Goal: Information Seeking & Learning: Learn about a topic

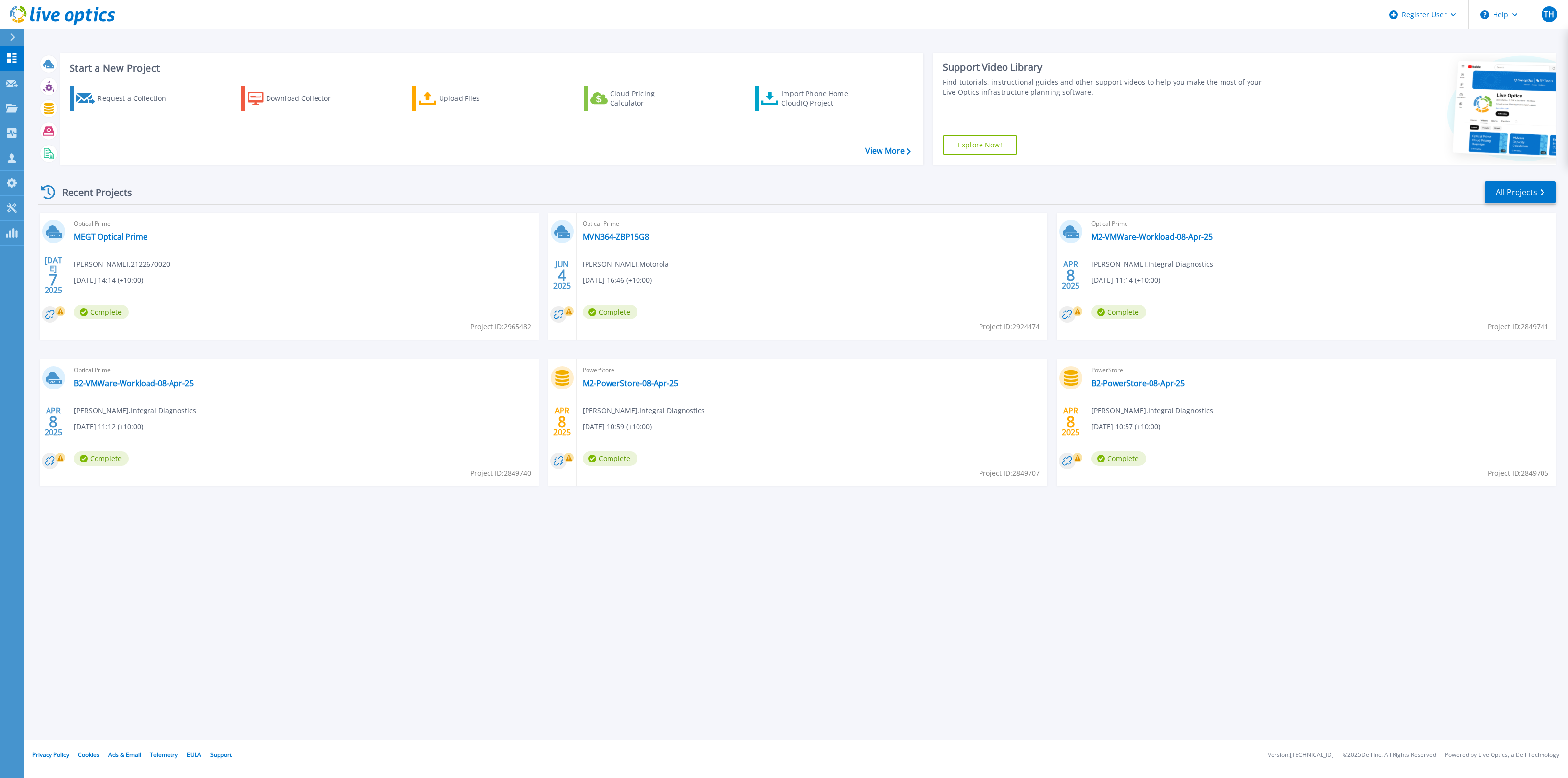
click at [103, 228] on span "Optical Prime" at bounding box center [302, 224] width 458 height 11
click at [105, 236] on link "MEGT Optical Prime" at bounding box center [110, 236] width 74 height 10
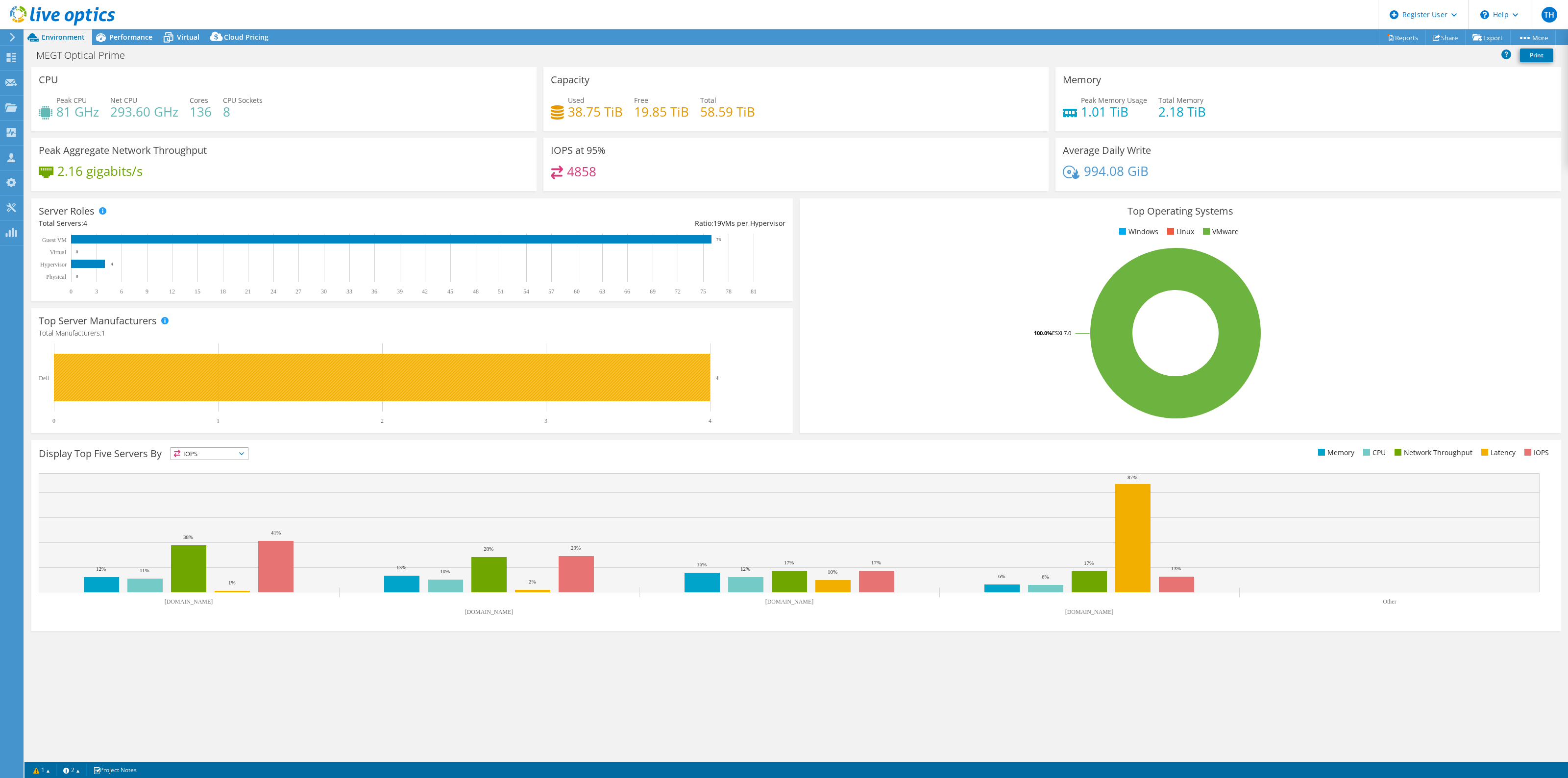
select select "USD"
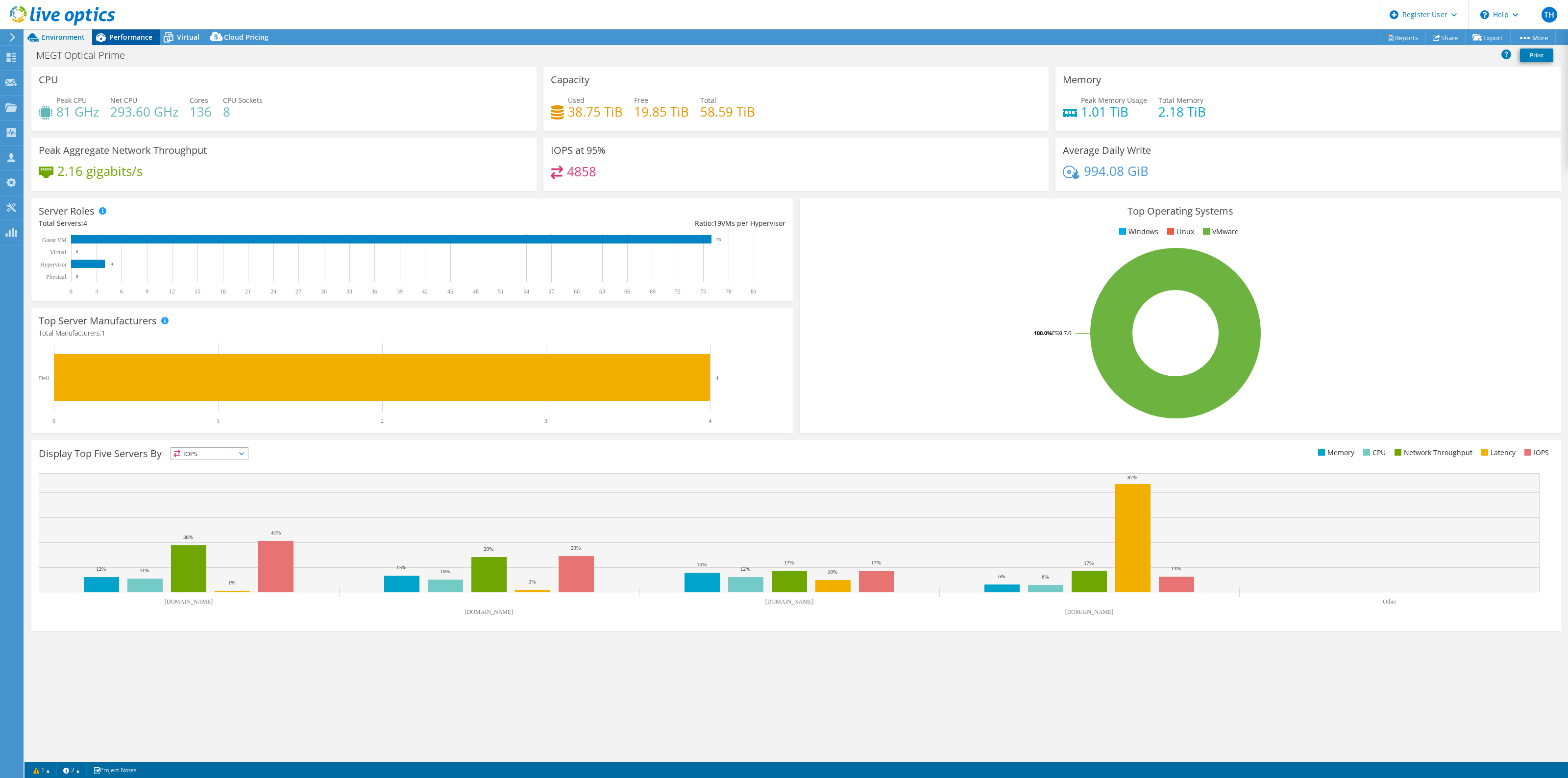
click at [135, 41] on span "Performance" at bounding box center [130, 36] width 43 height 10
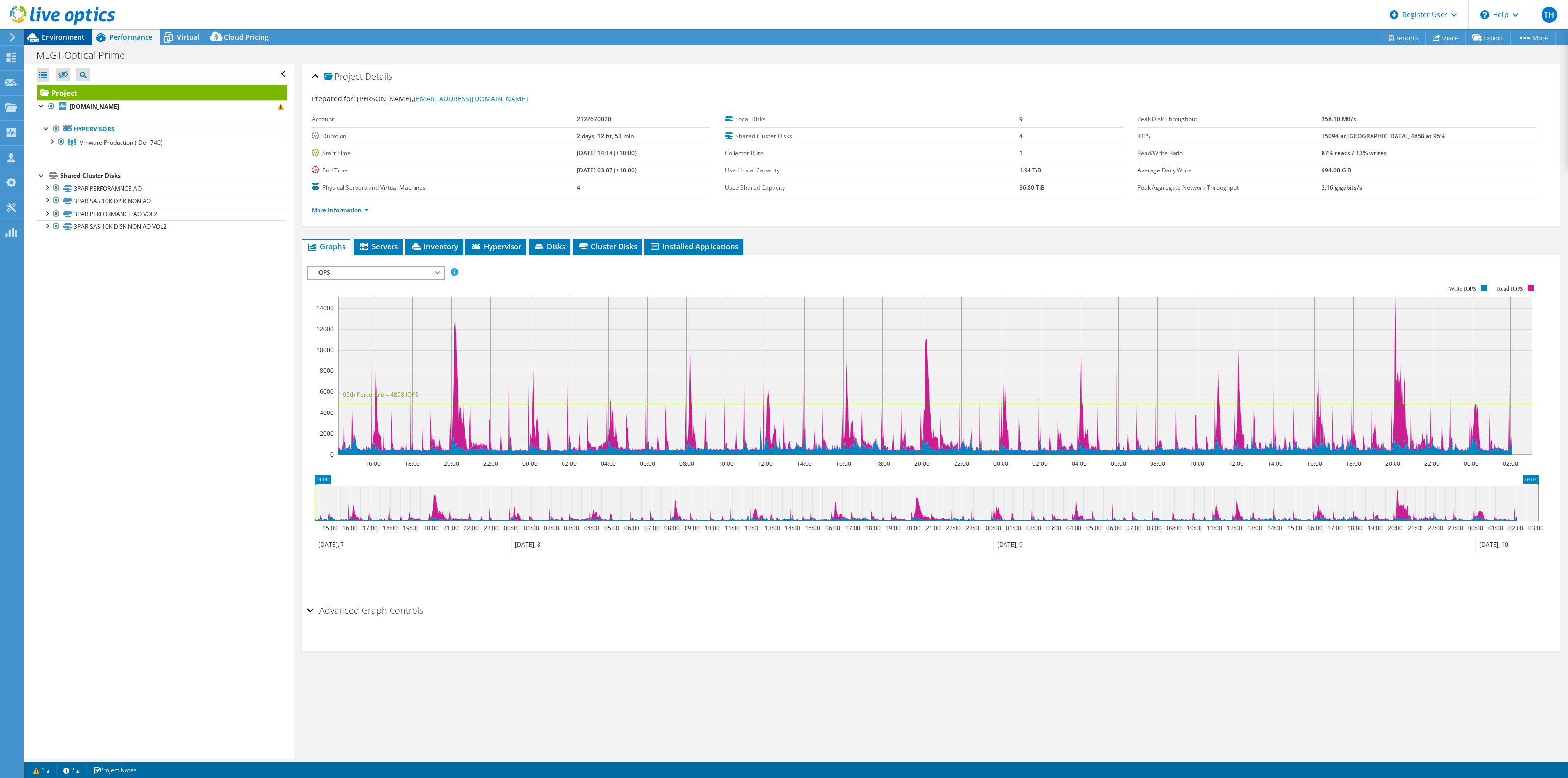
click at [54, 40] on span "Environment" at bounding box center [63, 36] width 43 height 10
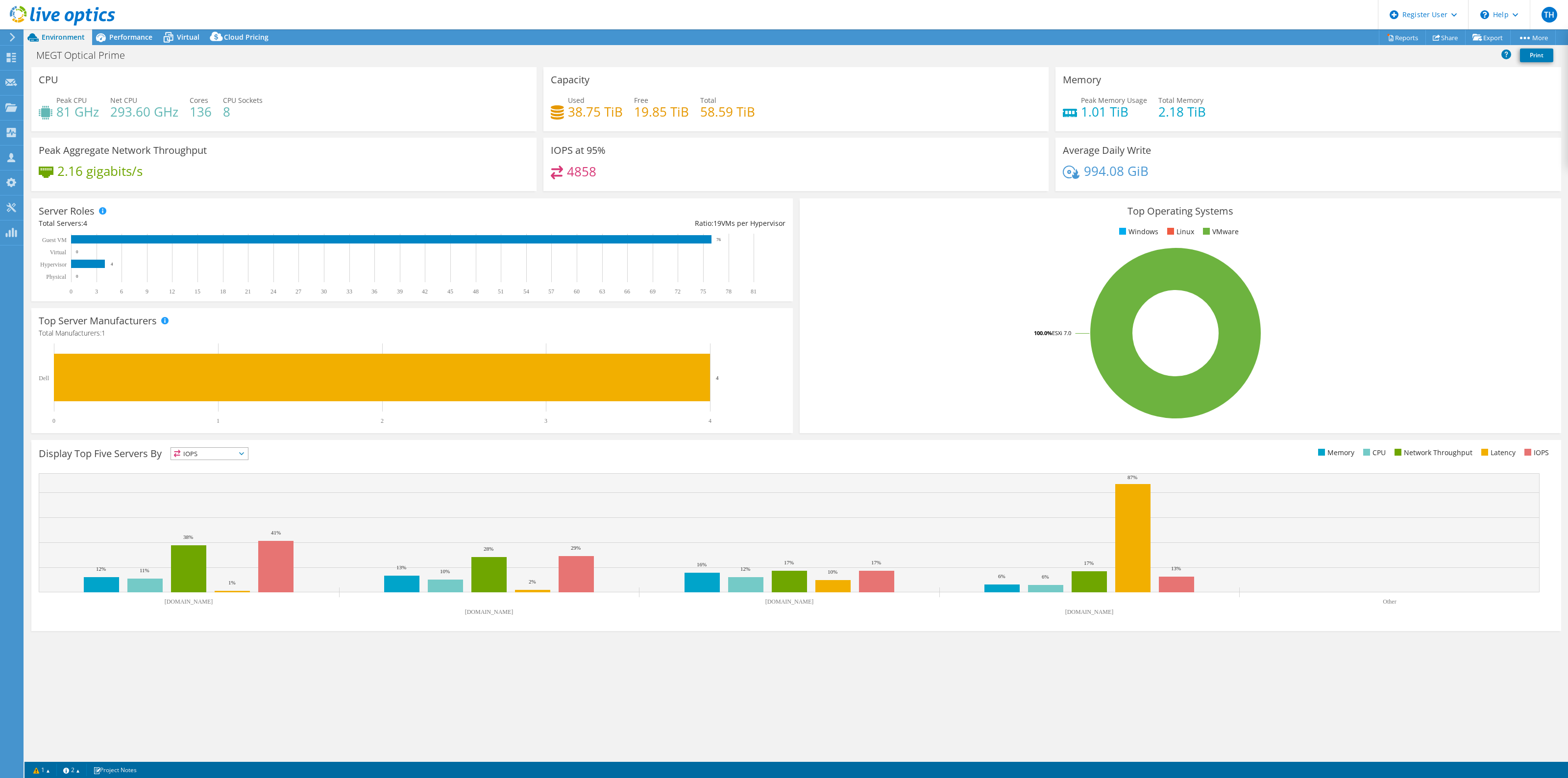
click at [1013, 351] on rect at bounding box center [1174, 332] width 737 height 171
click at [116, 41] on span "Performance" at bounding box center [130, 36] width 43 height 10
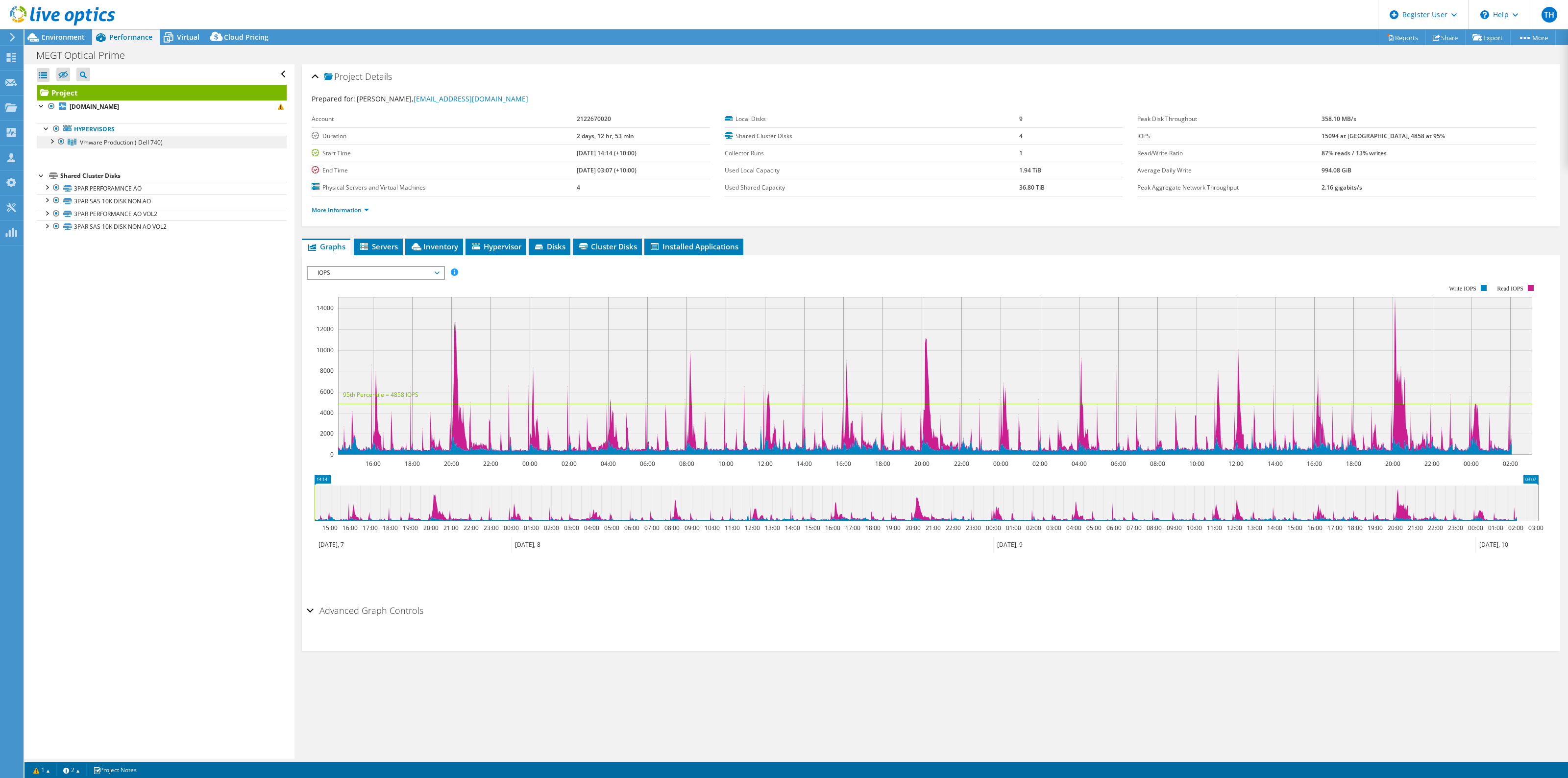
click at [113, 146] on span "Vmware Production ( Dell 740)" at bounding box center [121, 142] width 82 height 8
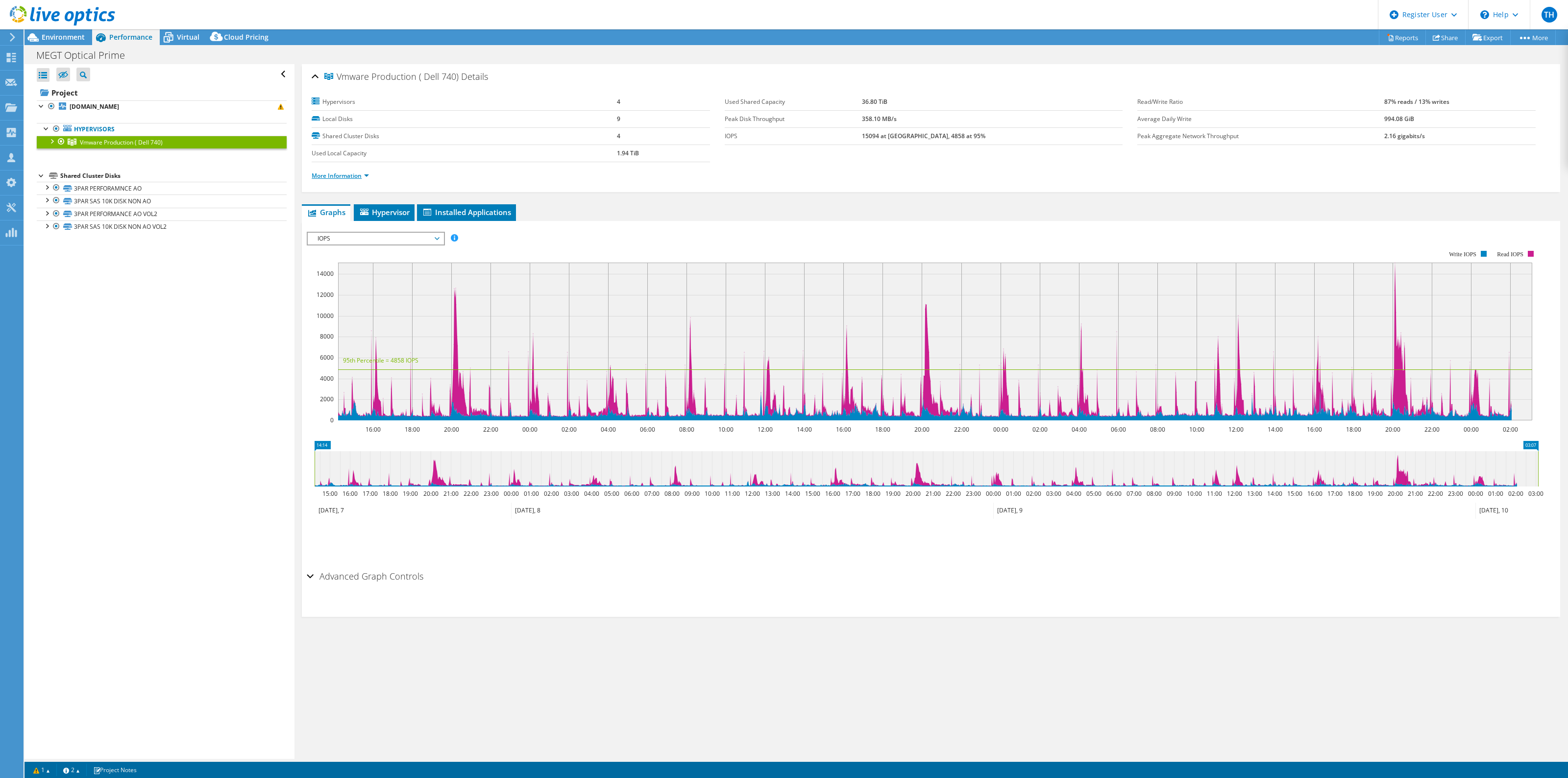
click at [324, 175] on link "More Information" at bounding box center [340, 175] width 58 height 8
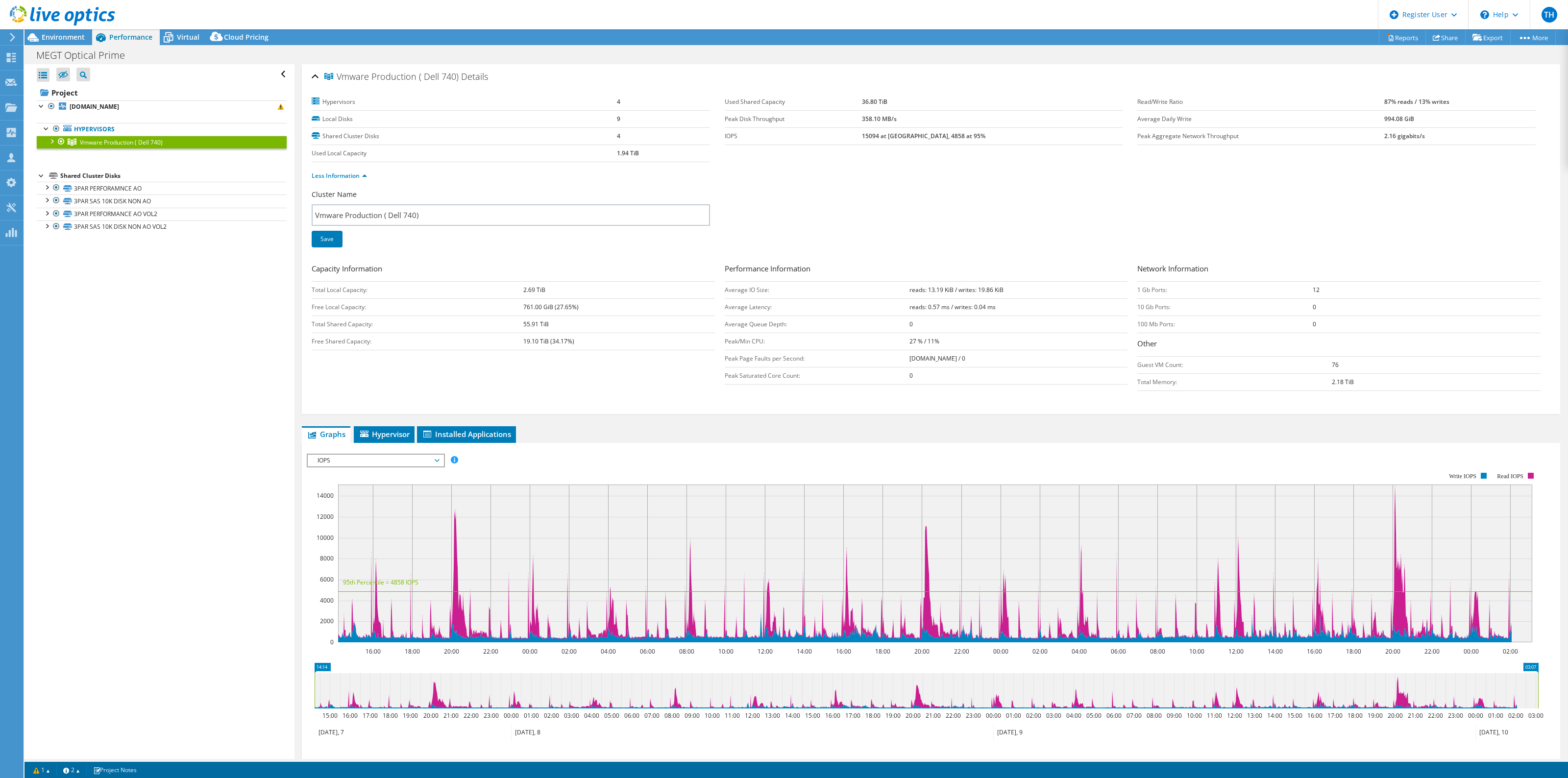
click at [913, 423] on div "Vmware Production ( Dell 740) Details Hypervisors 4 Local Disks 9 Shared Cluste…" at bounding box center [931, 459] width 1273 height 791
click at [364, 175] on link "Less Information" at bounding box center [339, 175] width 55 height 8
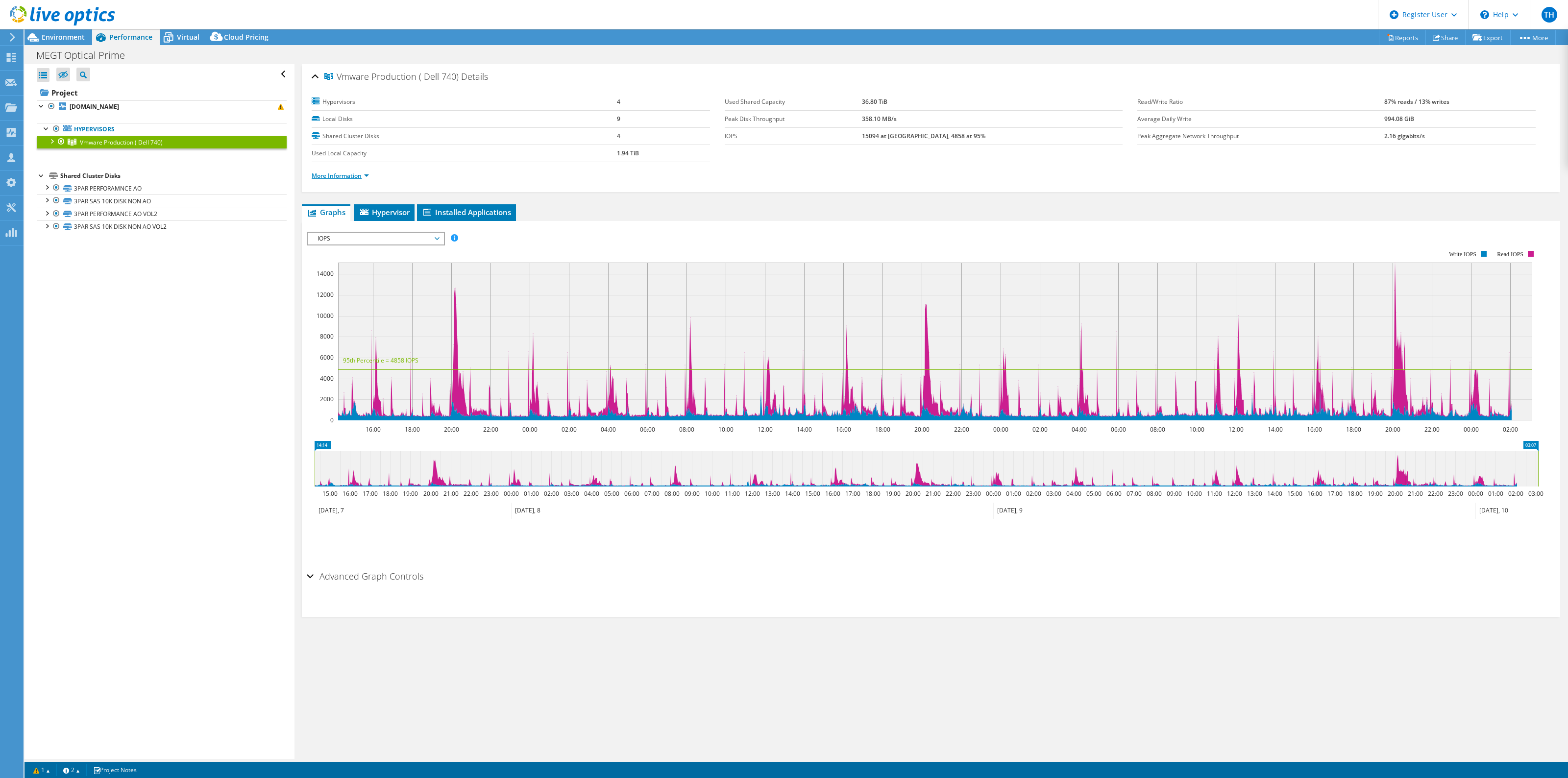
click at [364, 175] on link "More Information" at bounding box center [340, 175] width 58 height 8
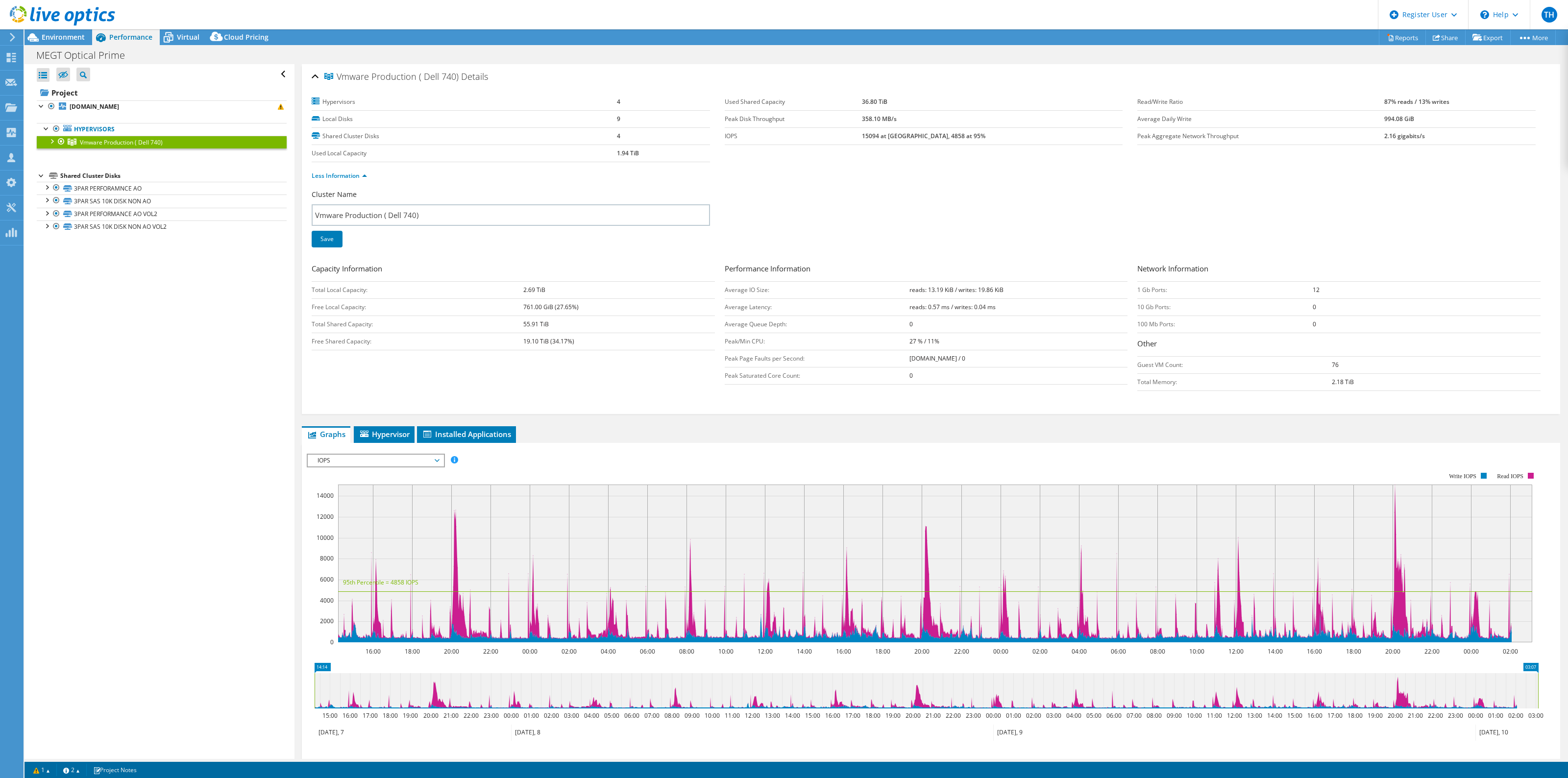
click at [49, 136] on div at bounding box center [51, 140] width 10 height 10
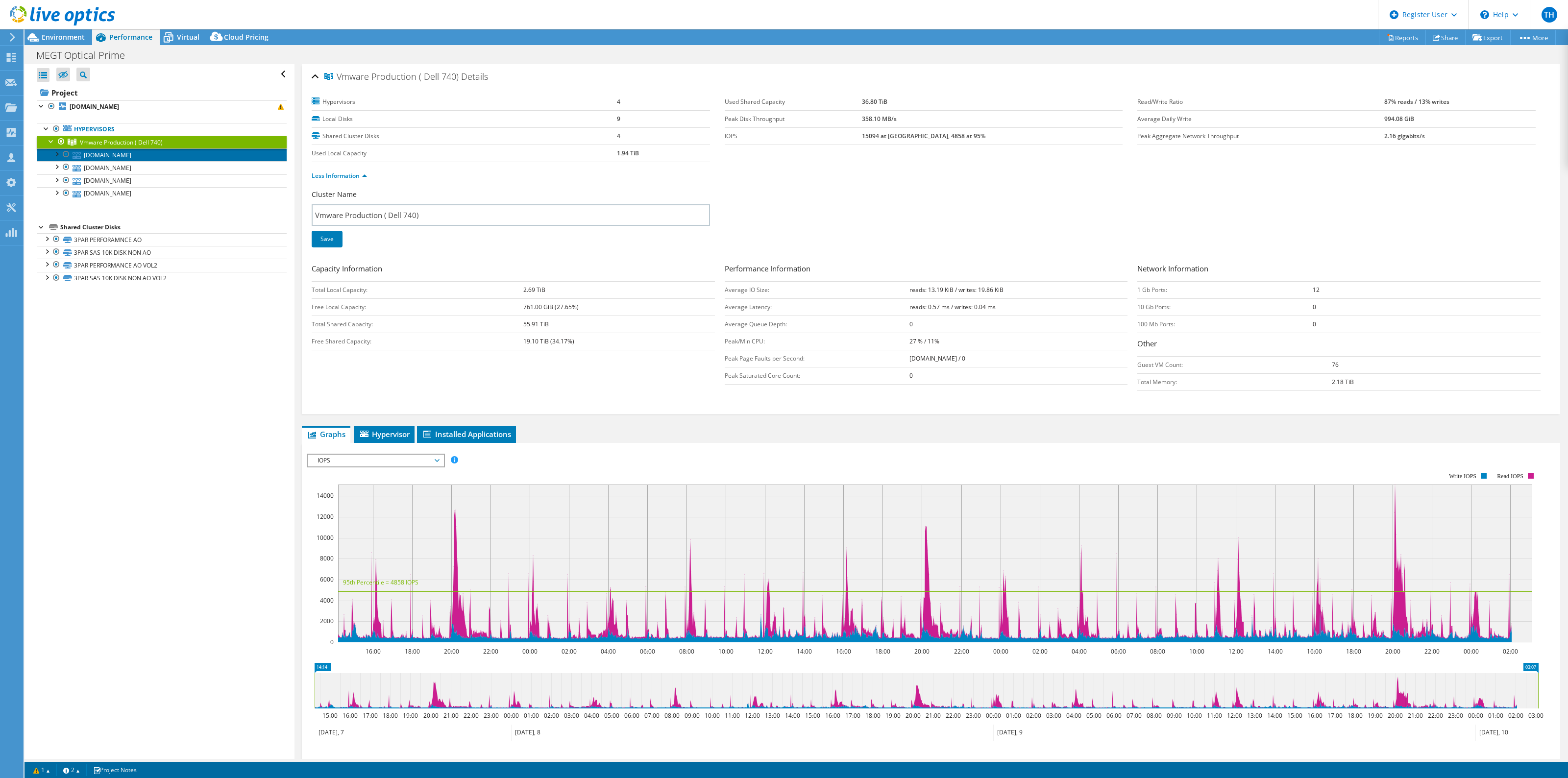
click at [120, 157] on link "esx04.megt.com.au" at bounding box center [161, 154] width 250 height 12
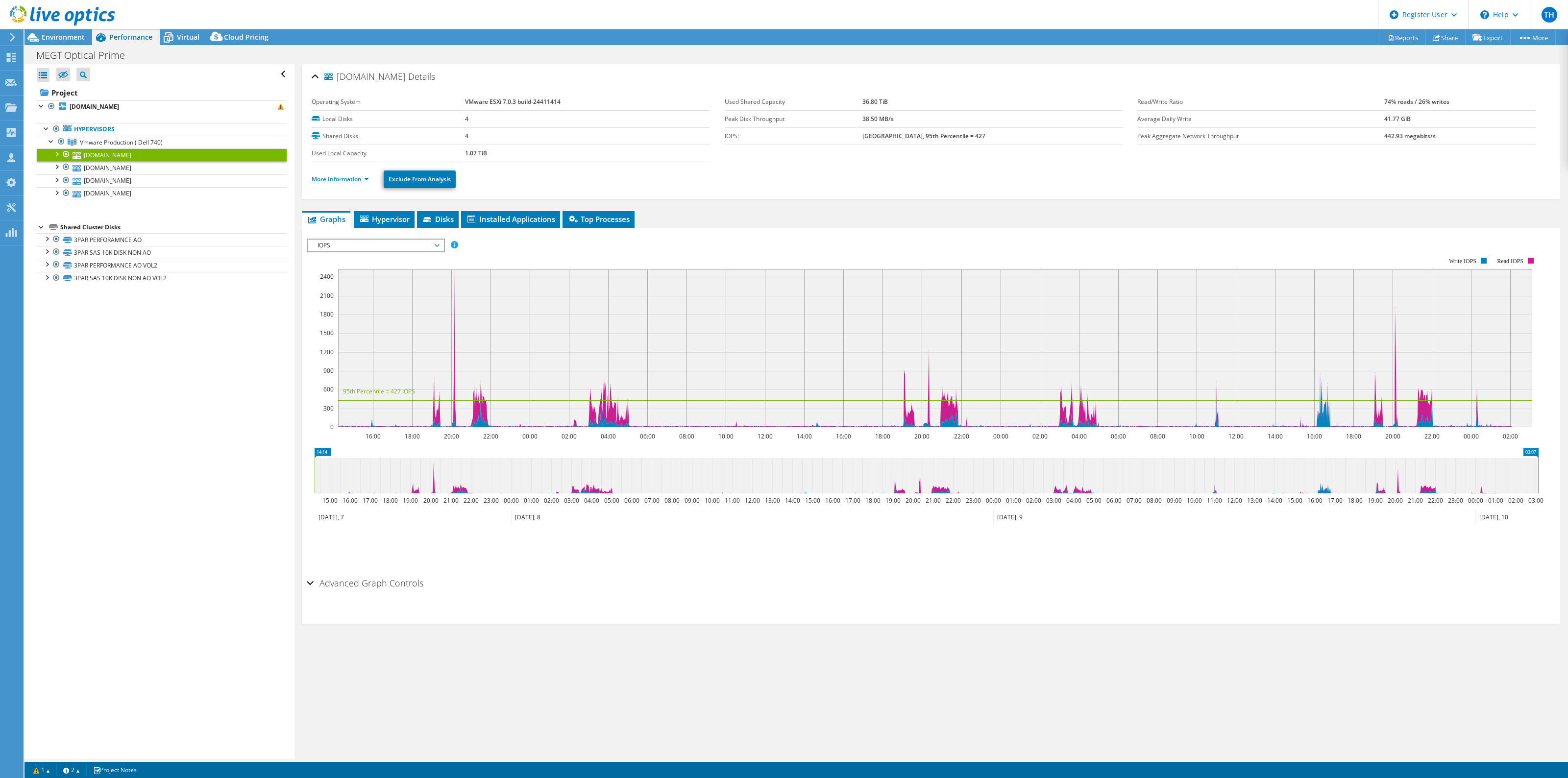
click at [366, 182] on link "More Information" at bounding box center [340, 178] width 58 height 8
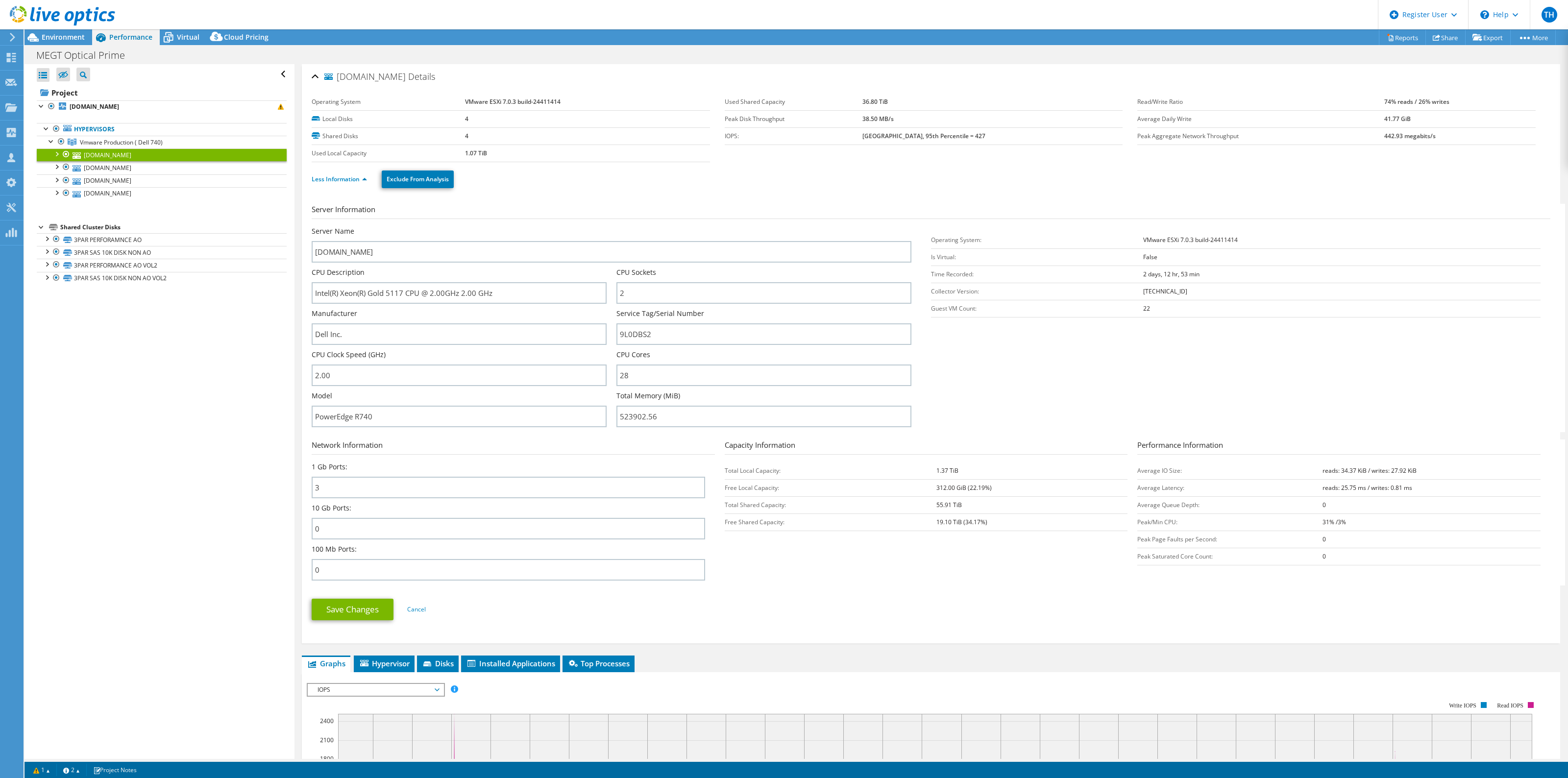
click at [1048, 337] on section "Server Information Server Name esx04.megt.com.au CPU Description Intel(R) Xeon(…" at bounding box center [933, 318] width 1244 height 229
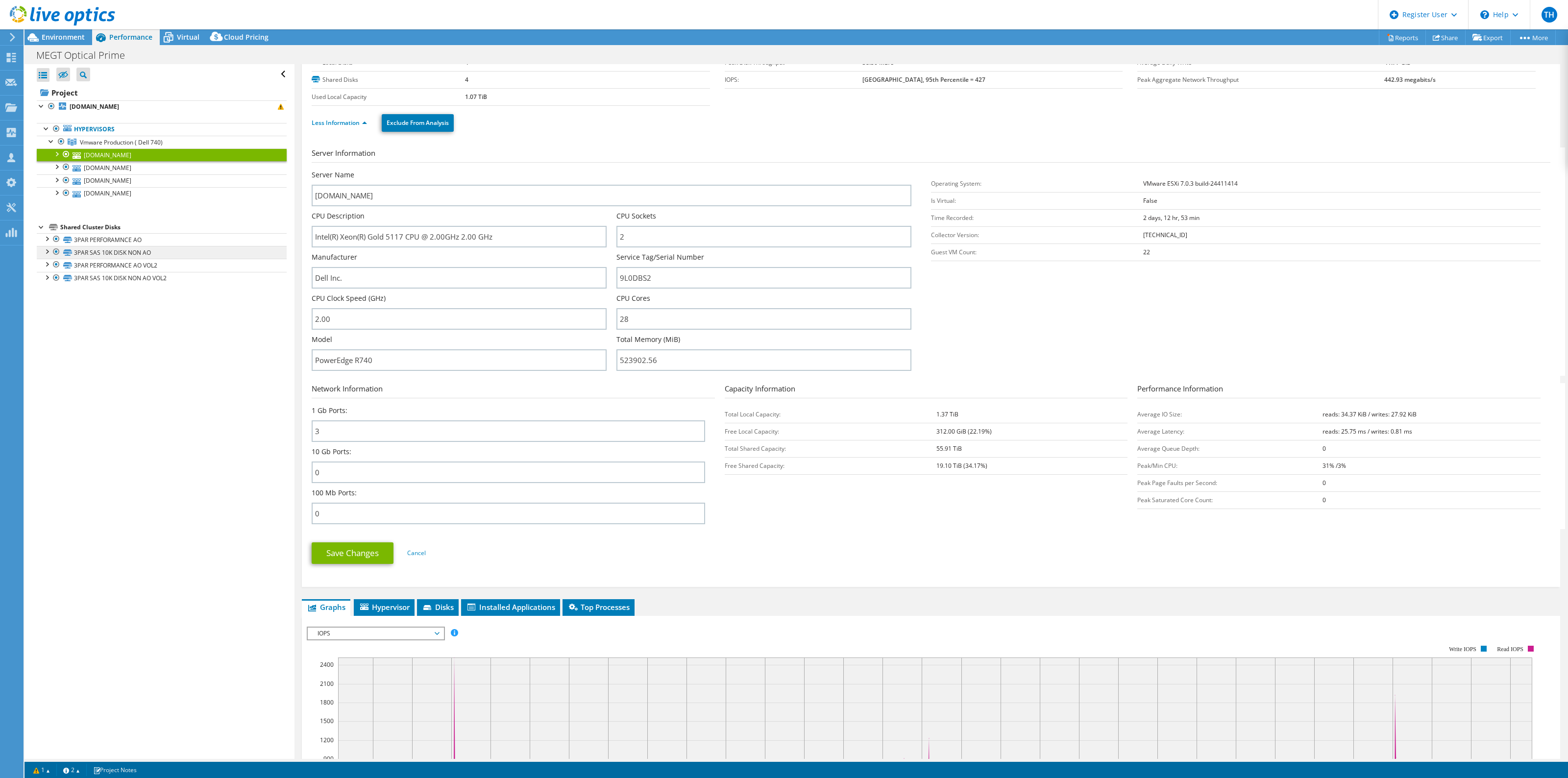
scroll to position [122, 0]
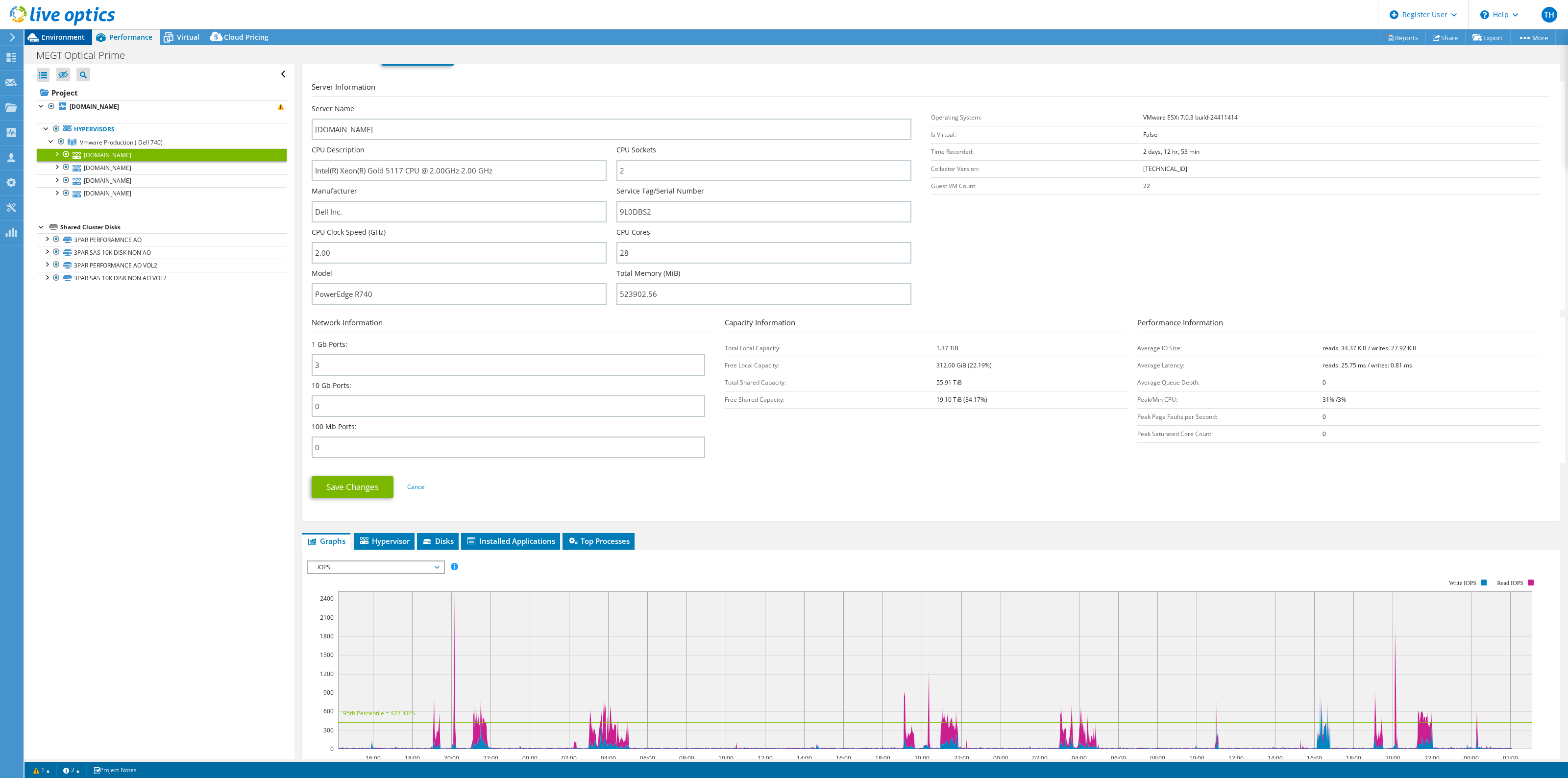
click at [72, 42] on div "Environment" at bounding box center [59, 37] width 67 height 16
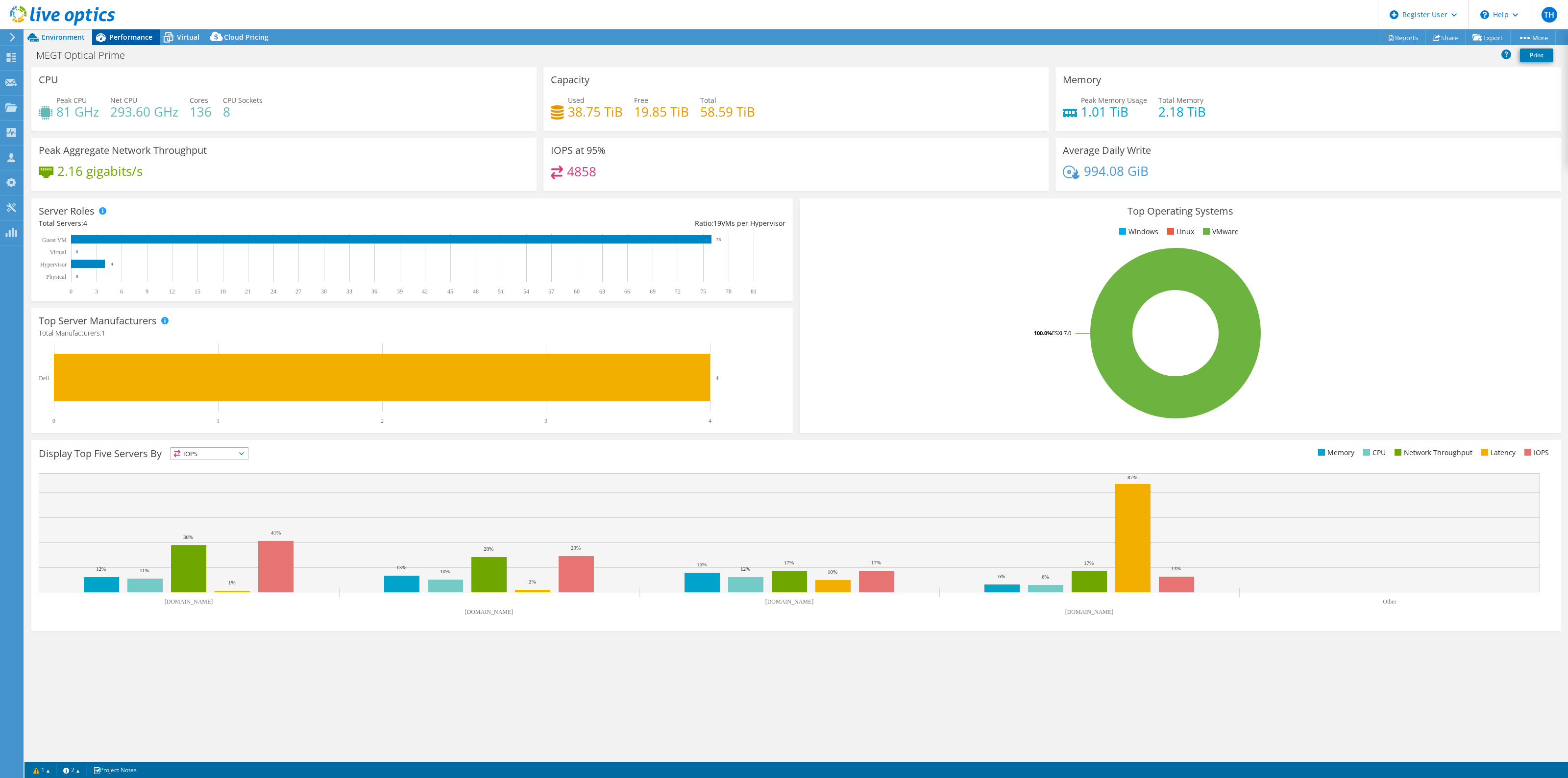
click at [136, 30] on div "Performance" at bounding box center [126, 37] width 67 height 16
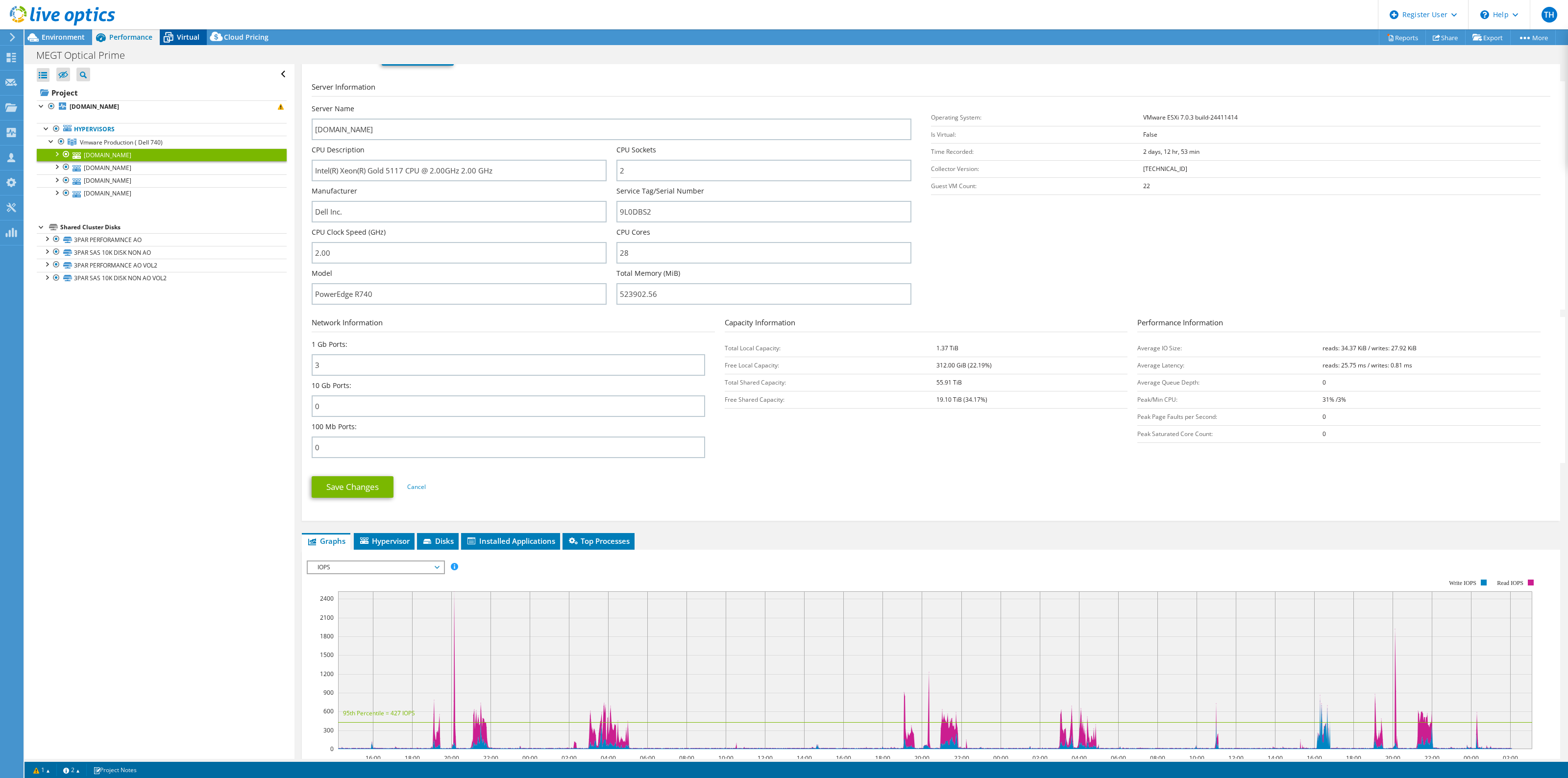
click at [183, 42] on div "Virtual" at bounding box center [183, 37] width 47 height 16
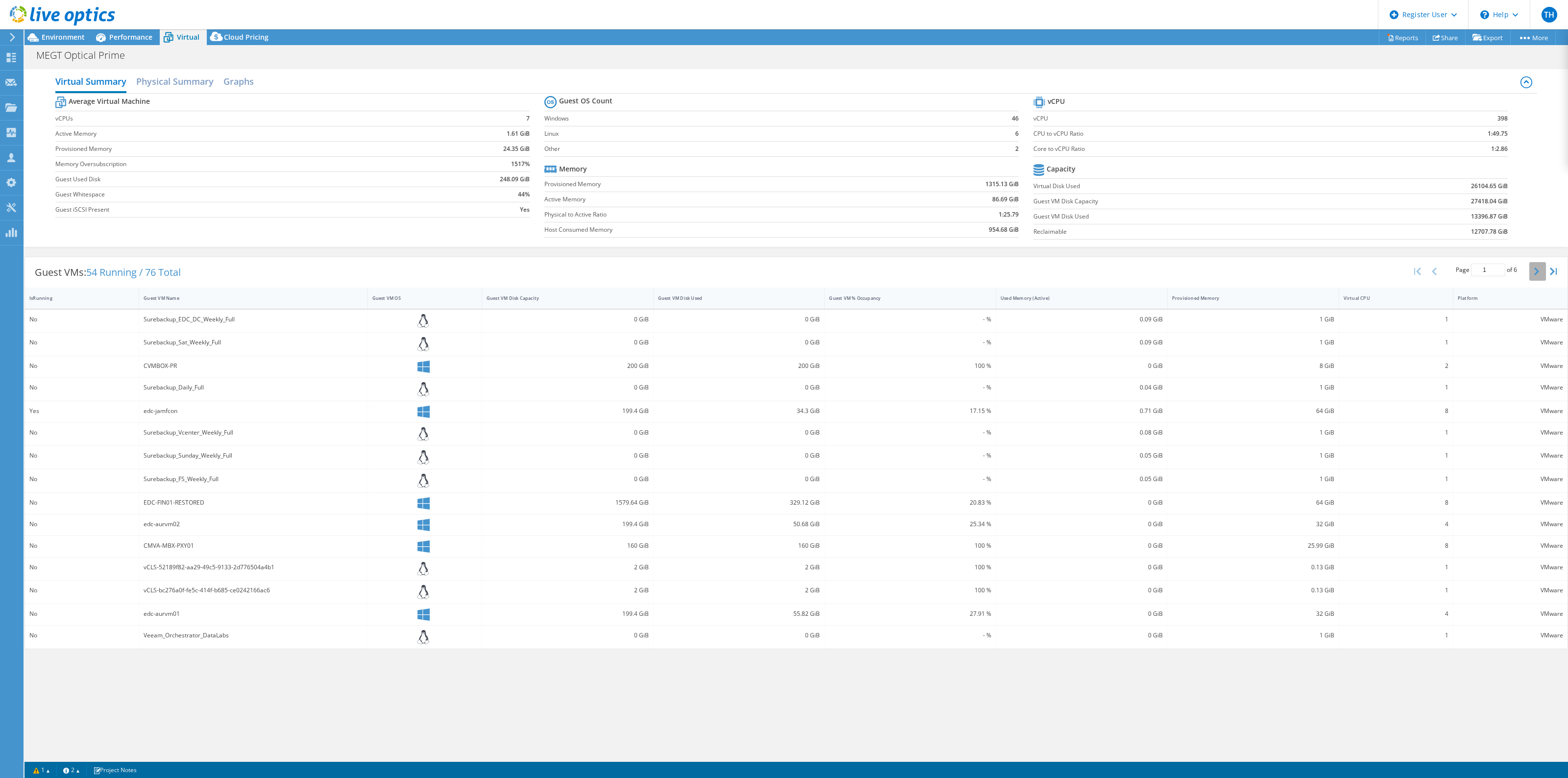
click at [1537, 275] on icon "button" at bounding box center [1537, 271] width 5 height 8
click at [1534, 275] on icon "button" at bounding box center [1537, 271] width 5 height 8
click at [1541, 273] on button "button" at bounding box center [1537, 271] width 17 height 19
type input "4"
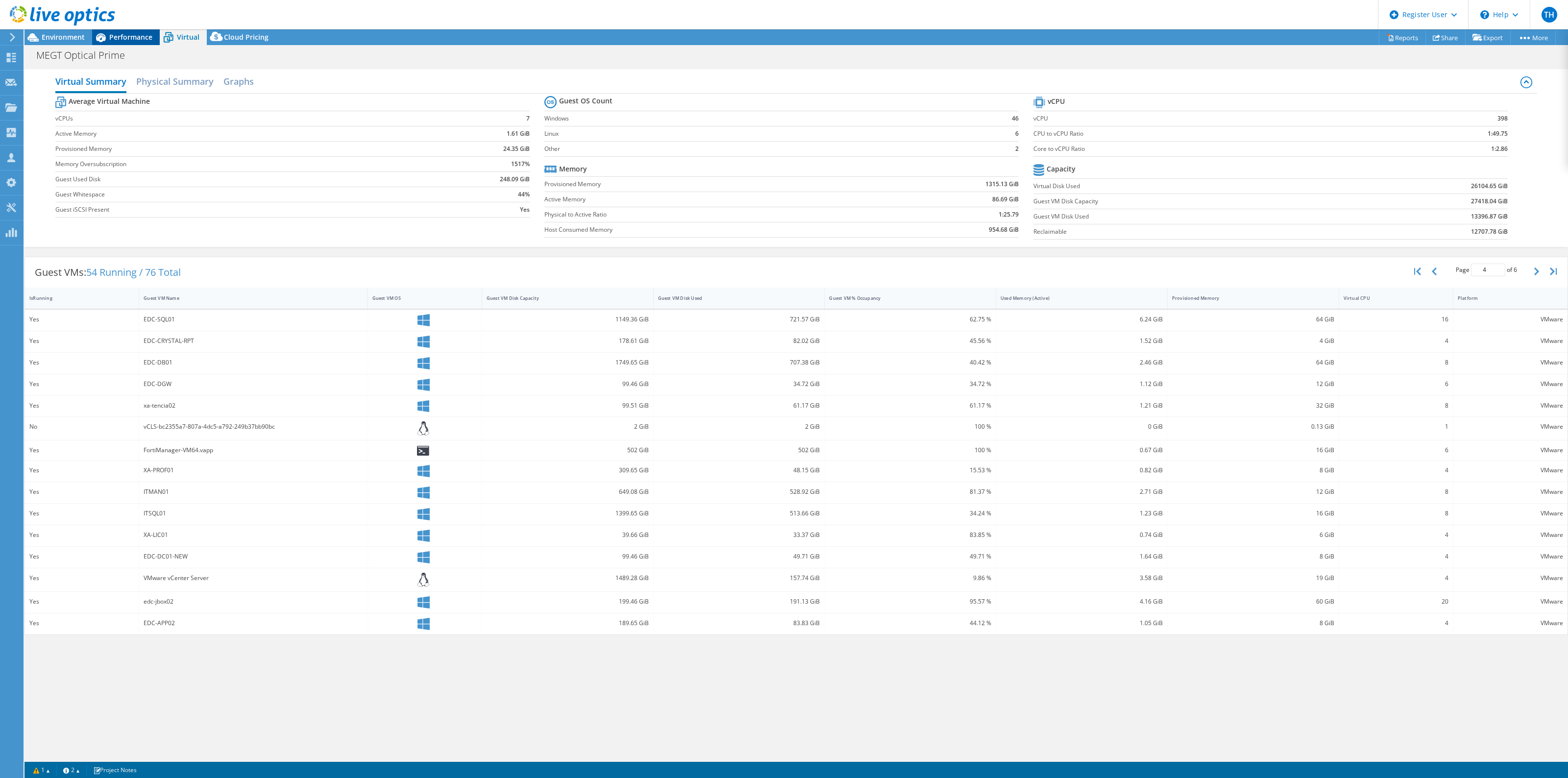
click at [133, 32] on span "Performance" at bounding box center [130, 36] width 43 height 10
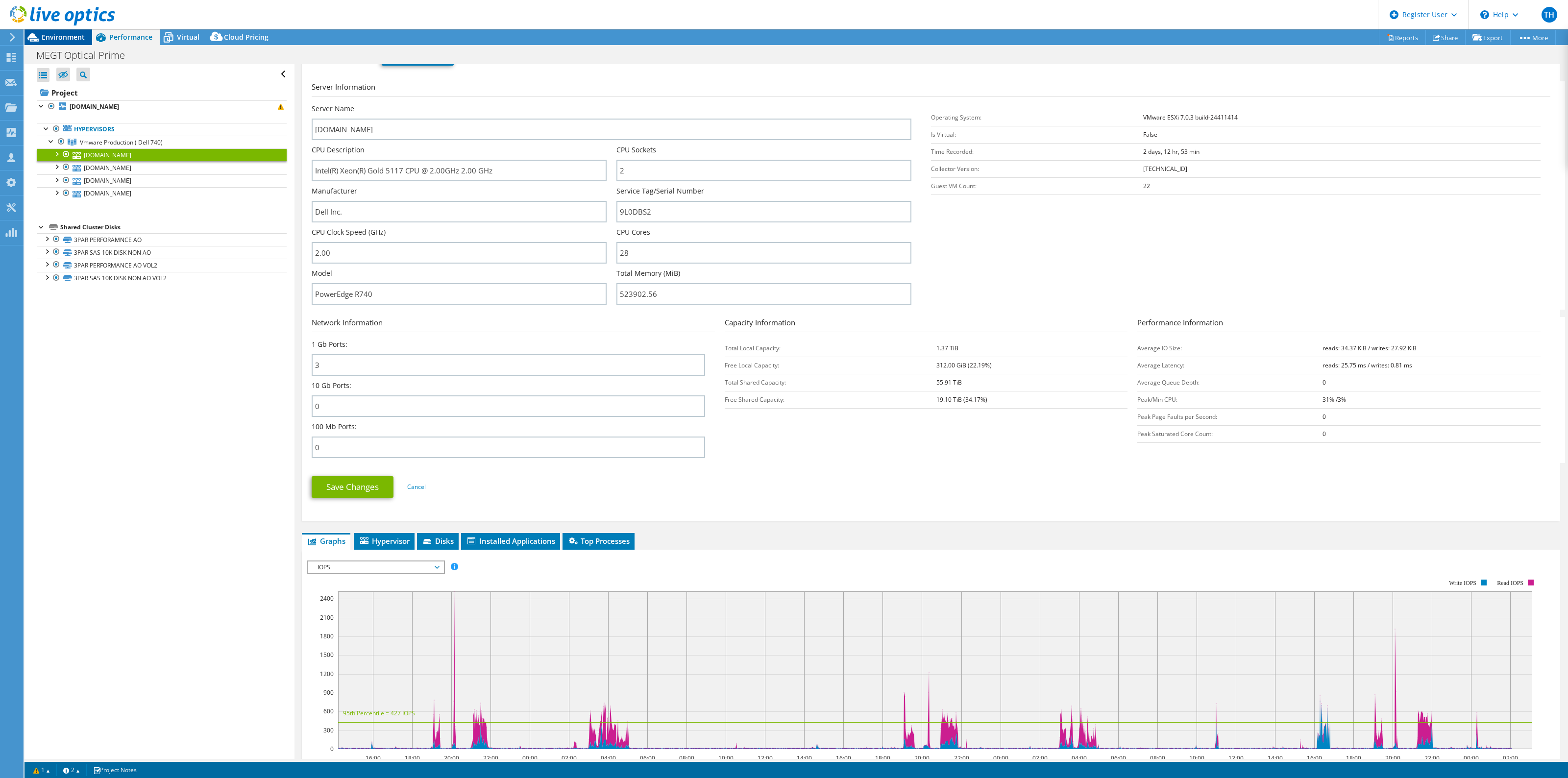
click at [65, 35] on span "Environment" at bounding box center [63, 36] width 43 height 10
